Goal: Task Accomplishment & Management: Manage account settings

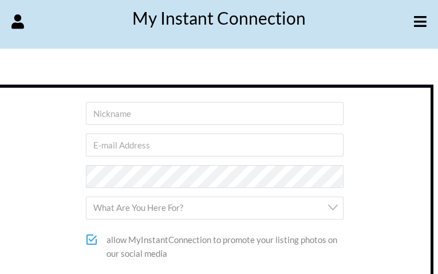
type input "tlfTnAsj"
type input "meyawuxum608@gmail.com"
select select "Not Sure"
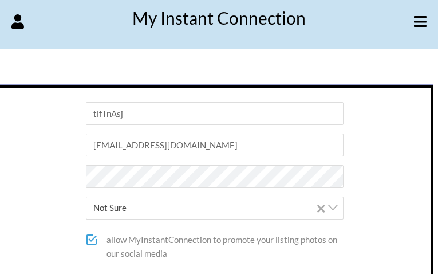
checkbox input"] "true"
